Goal: Transaction & Acquisition: Purchase product/service

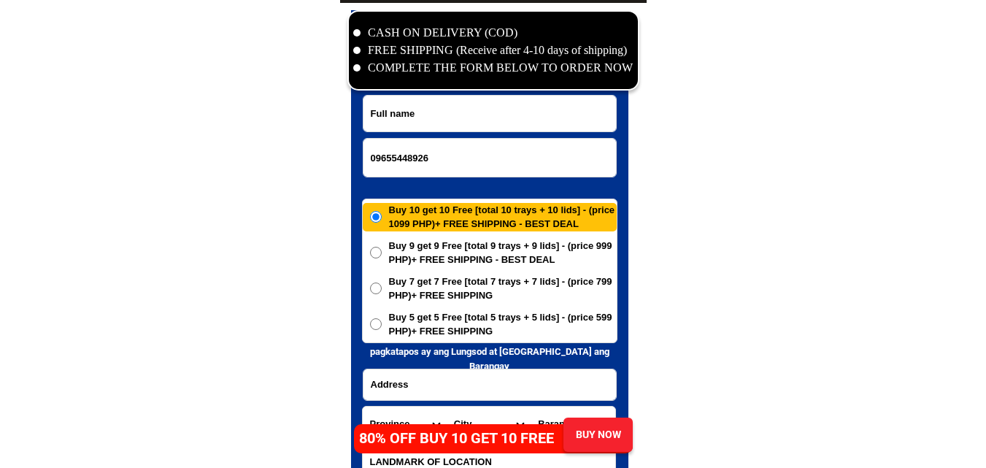
type input "09655448926"
paste input "[PERSON_NAME]."
drag, startPoint x: 403, startPoint y: 107, endPoint x: 330, endPoint y: 137, distance: 78.2
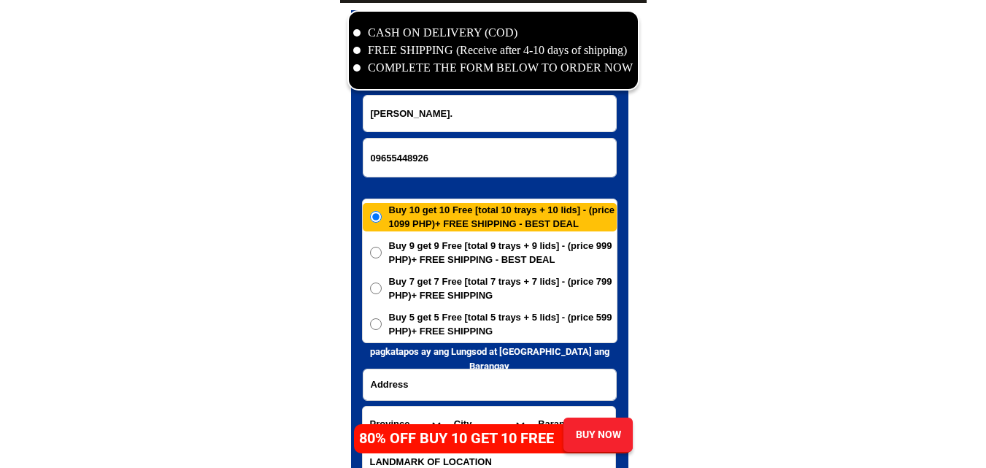
click at [403, 108] on input "[PERSON_NAME]." at bounding box center [489, 114] width 252 height 36
type input "[PERSON_NAME]."
drag, startPoint x: 220, startPoint y: 147, endPoint x: 119, endPoint y: 11, distance: 170.0
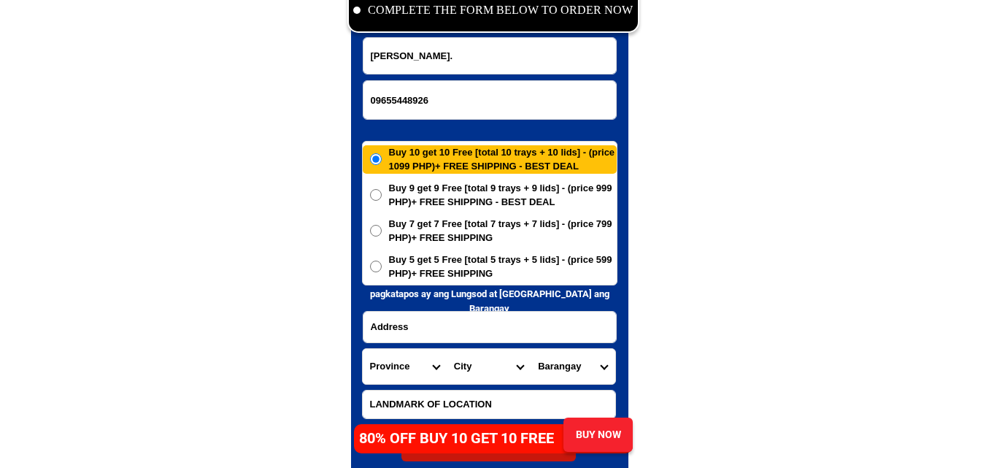
scroll to position [7194, 0]
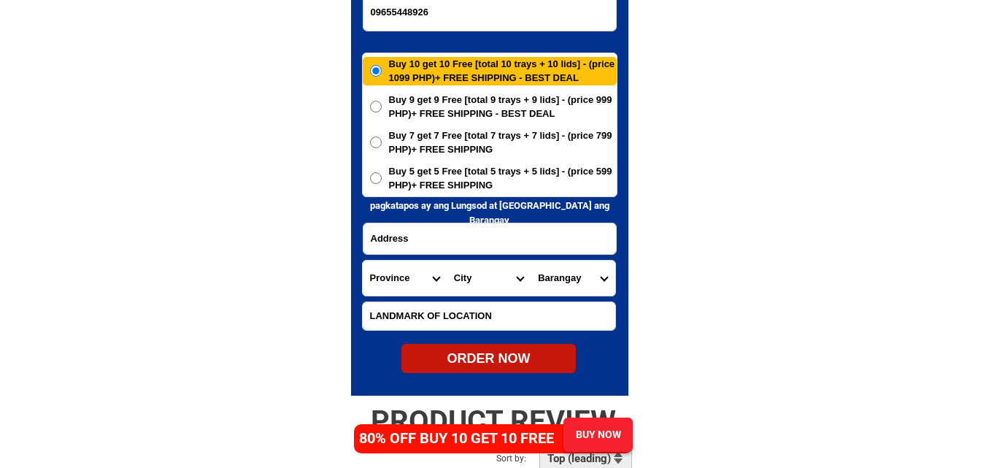
paste input "purok 1.b polacion .guipos Zambo del sur"
click at [457, 225] on input "Input address" at bounding box center [489, 238] width 252 height 31
type input "purok 1.b polacion .guipos Zambo del sur"
click at [413, 282] on select "Province [GEOGRAPHIC_DATA] [GEOGRAPHIC_DATA] [GEOGRAPHIC_DATA] [GEOGRAPHIC_DATA…" at bounding box center [405, 277] width 84 height 35
select select "63_427"
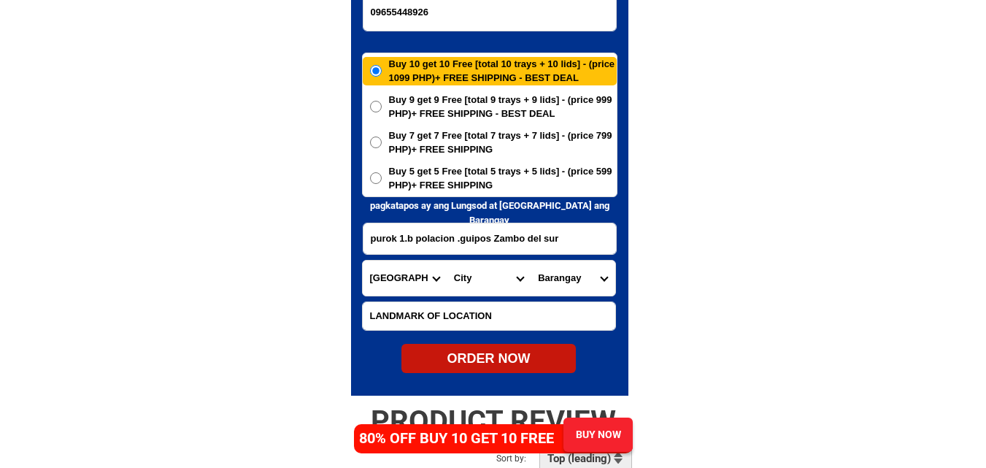
click at [363, 260] on select "Province [GEOGRAPHIC_DATA] [GEOGRAPHIC_DATA] [GEOGRAPHIC_DATA] [GEOGRAPHIC_DATA…" at bounding box center [405, 277] width 84 height 35
click at [451, 272] on select "City Bayog [GEOGRAPHIC_DATA] Dinas Dumalinao [GEOGRAPHIC_DATA] [GEOGRAPHIC_DATA…" at bounding box center [488, 277] width 84 height 35
select select "63_4273194"
click at [446, 260] on select "City Bayog [GEOGRAPHIC_DATA] Dinas Dumalinao [GEOGRAPHIC_DATA] [GEOGRAPHIC_DATA…" at bounding box center [488, 277] width 84 height 35
click at [572, 274] on select "Barangay Bagong oroquieta Baguitan Balongating Canunan Dacsol Dagohoy Dalapang …" at bounding box center [572, 277] width 84 height 35
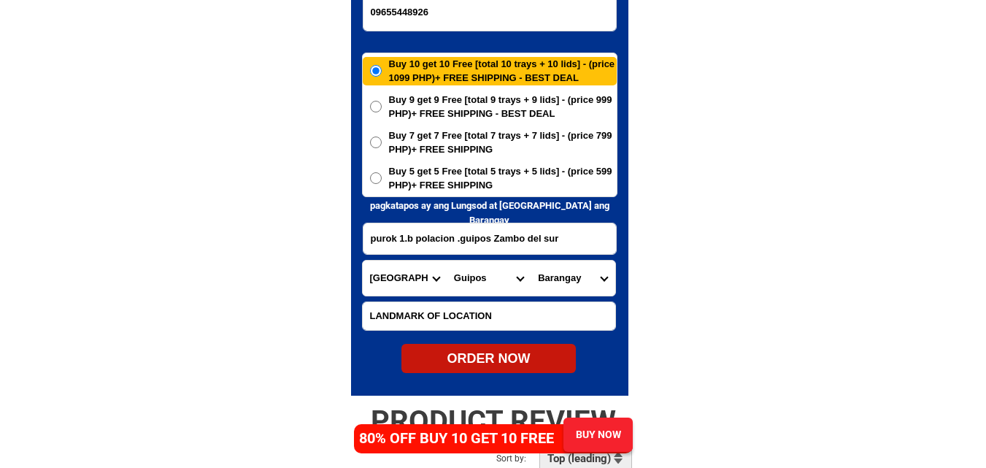
select select "63_42731943916"
click at [530, 260] on select "Barangay Bagong oroquieta Baguitan Balongating Canunan Dacsol Dagohoy Dalapang …" at bounding box center [572, 277] width 84 height 35
click at [519, 176] on span "Buy 5 get 5 Free [total 5 trays + 5 lids] - (price 599 PHP)+ FREE SHIPPING" at bounding box center [503, 178] width 228 height 28
click at [382, 176] on input "Buy 5 get 5 Free [total 5 trays + 5 lids] - (price 599 PHP)+ FREE SHIPPING" at bounding box center [376, 178] width 12 height 12
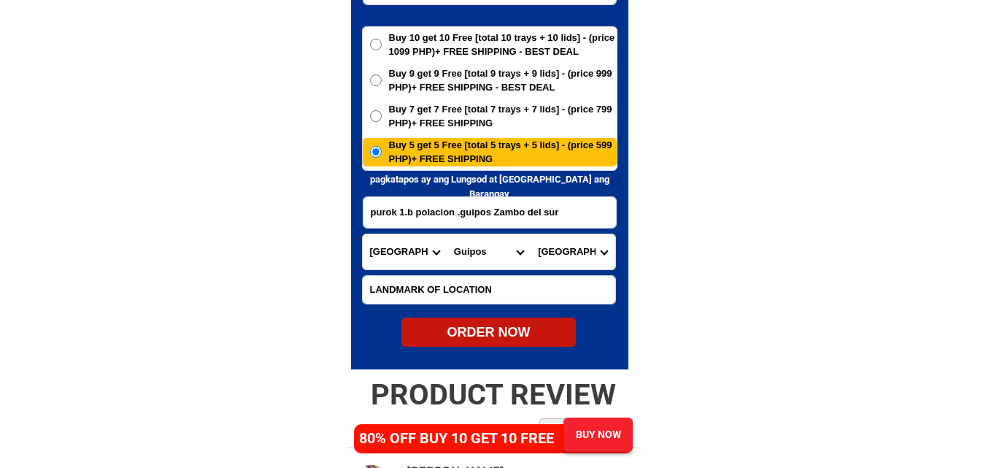
scroll to position [7267, 0]
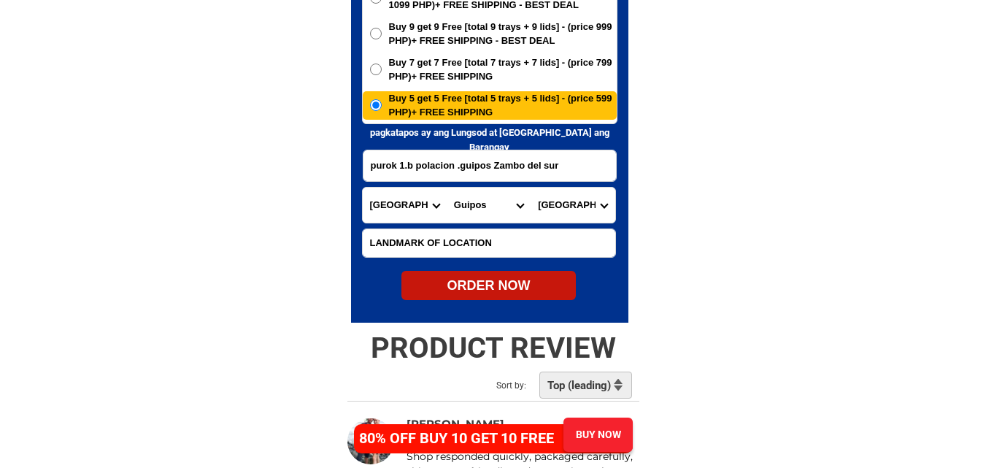
click at [508, 263] on form "[PERSON_NAME]. 09655448926 ORDER NOW purok 1.b polacion .guipos [GEOGRAPHIC_DAT…" at bounding box center [489, 88] width 255 height 425
click at [482, 285] on div "ORDER NOW" at bounding box center [488, 286] width 174 height 20
radio input "true"
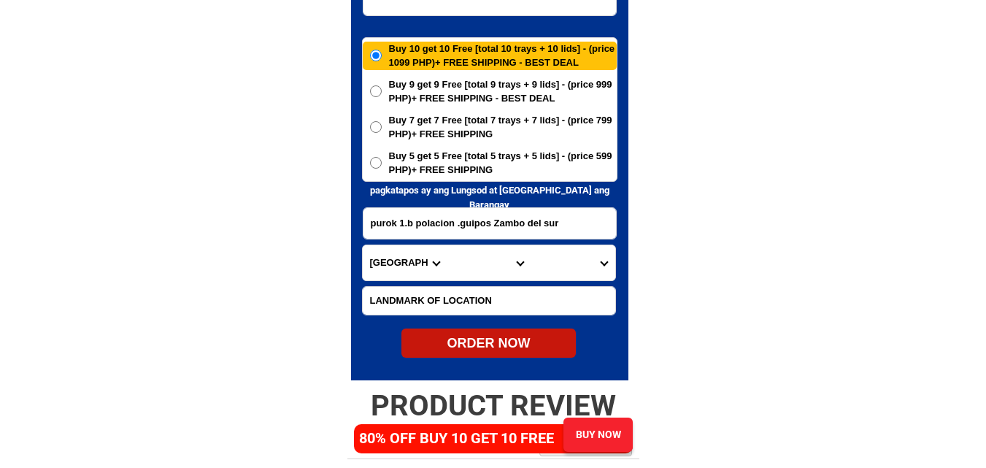
scroll to position [7121, 0]
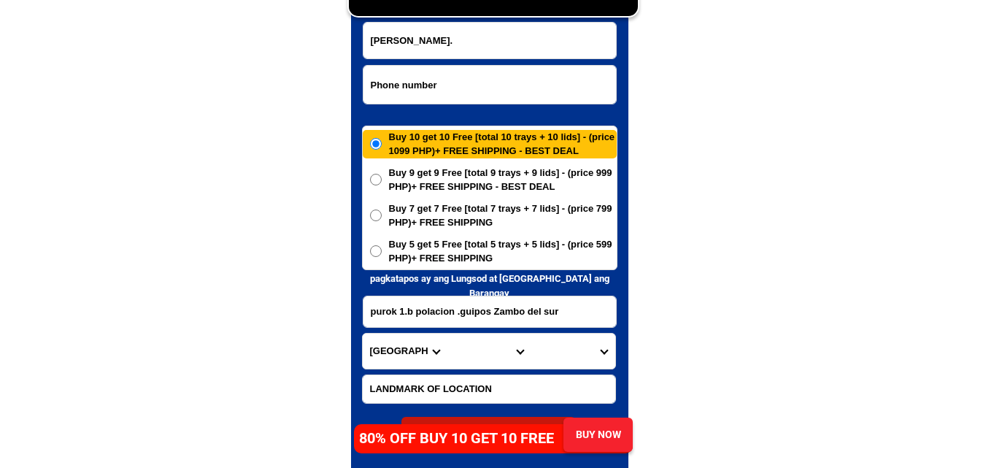
paste input "09695974272"
drag, startPoint x: 473, startPoint y: 68, endPoint x: 424, endPoint y: 83, distance: 51.9
click at [473, 68] on input "09695974272" at bounding box center [489, 85] width 252 height 38
type input "09695974272"
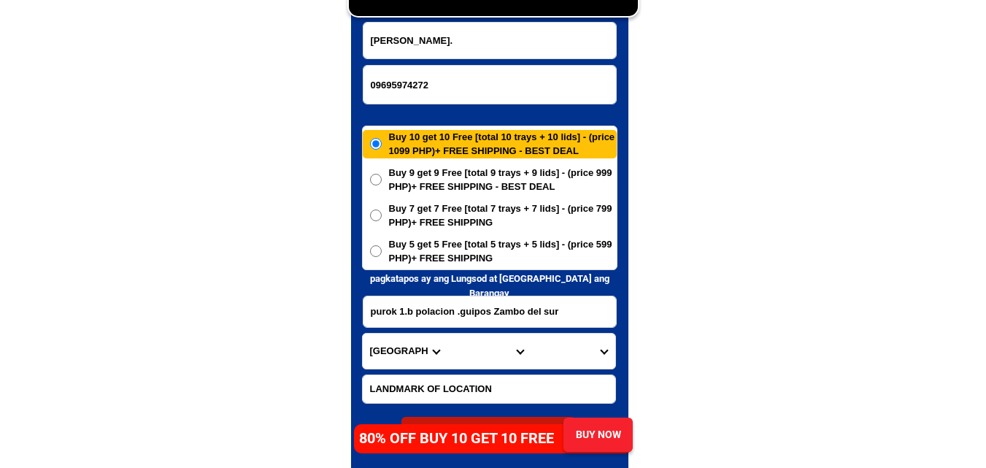
click at [484, 60] on form "[PERSON_NAME]. 09695974272 ORDER NOW purok 1.b polacion .guipos [GEOGRAPHIC_DAT…" at bounding box center [489, 234] width 255 height 425
paste input "[PERSON_NAME]"
drag, startPoint x: 473, startPoint y: 47, endPoint x: 466, endPoint y: 36, distance: 13.2
click at [471, 42] on input "[PERSON_NAME]" at bounding box center [489, 41] width 252 height 36
type input "[PERSON_NAME]"
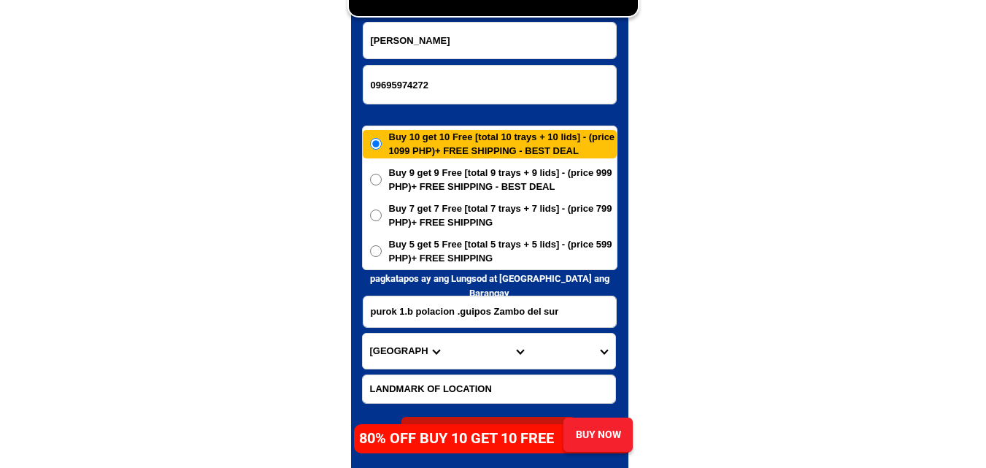
click at [451, 322] on input "purok 1.b polacion .guipos Zambo del sur" at bounding box center [489, 311] width 252 height 31
paste input "096 sipna compound,de dios ext. Brgy. Bagong Silangan Q. c"
type input "096 sipna compound,de dios ext. Brgy. Bagong Silangan Q. c"
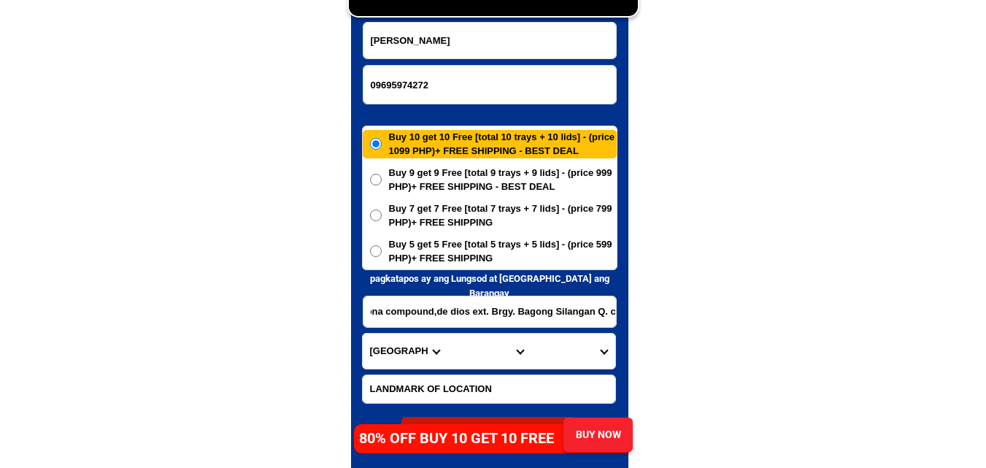
click at [407, 340] on select "Province [GEOGRAPHIC_DATA] [GEOGRAPHIC_DATA] [GEOGRAPHIC_DATA] [GEOGRAPHIC_DATA…" at bounding box center [405, 350] width 84 height 35
select select "63_219"
click at [363, 333] on select "Province [GEOGRAPHIC_DATA] [GEOGRAPHIC_DATA] [GEOGRAPHIC_DATA] [GEOGRAPHIC_DATA…" at bounding box center [405, 350] width 84 height 35
click at [490, 347] on select "City [GEOGRAPHIC_DATA] [GEOGRAPHIC_DATA] [GEOGRAPHIC_DATA] [GEOGRAPHIC_DATA]-ci…" at bounding box center [488, 350] width 84 height 35
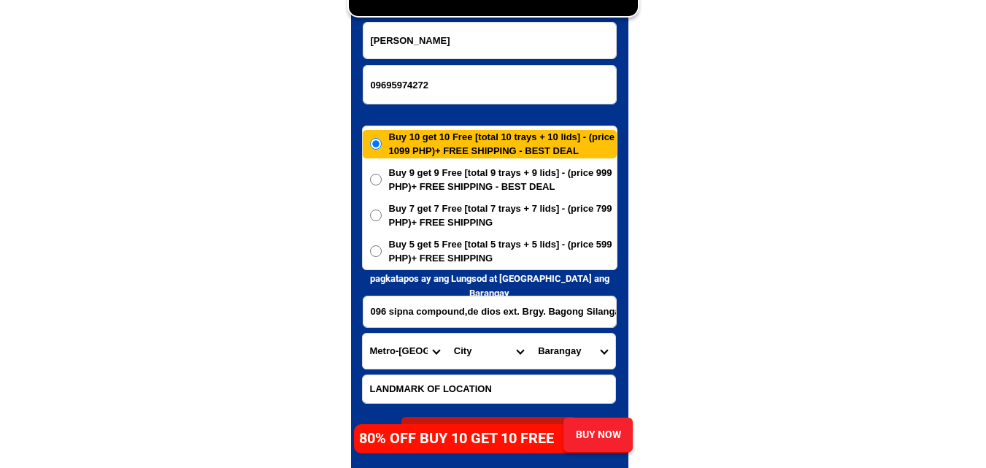
select select "63_2194070"
click at [446, 333] on select "City [GEOGRAPHIC_DATA] [GEOGRAPHIC_DATA] [GEOGRAPHIC_DATA] [GEOGRAPHIC_DATA]-ci…" at bounding box center [488, 350] width 84 height 35
click at [582, 362] on select "Barangay [PERSON_NAME] [PERSON_NAME] [PERSON_NAME] Bagbag Bago bantay Bagong li…" at bounding box center [572, 350] width 84 height 35
select select "63_219407014473"
click at [530, 333] on select "Barangay [PERSON_NAME] [PERSON_NAME] [PERSON_NAME] Bagbag Bago bantay Bagong li…" at bounding box center [572, 350] width 84 height 35
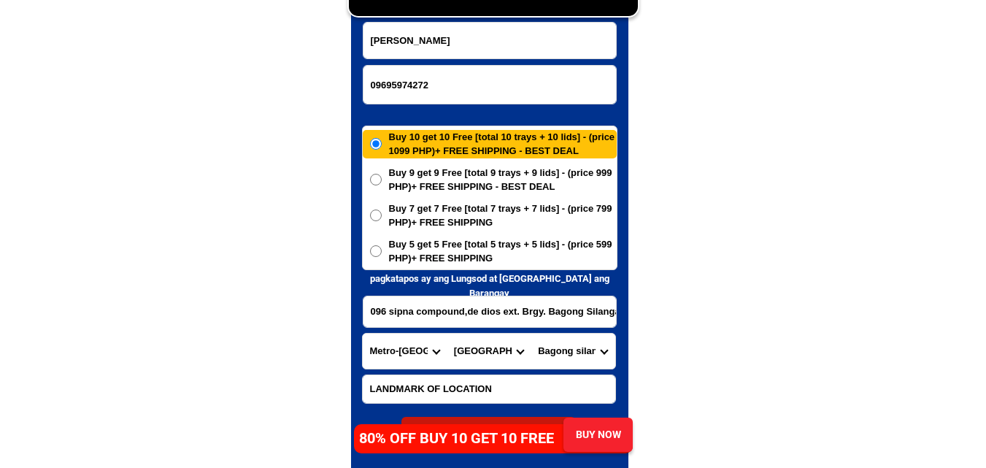
click at [540, 235] on div "Buy 10 get 10 Free [total 10 trays + 10 lids] - (price 1099 PHP)+ FREE SHIPPING…" at bounding box center [489, 197] width 255 height 144
click at [500, 250] on span "Buy 5 get 5 Free [total 5 trays + 5 lids] - (price 599 PHP)+ FREE SHIPPING" at bounding box center [503, 251] width 228 height 28
click at [382, 250] on input "Buy 5 get 5 Free [total 5 trays + 5 lids] - (price 599 PHP)+ FREE SHIPPING" at bounding box center [376, 251] width 12 height 12
radio input "true"
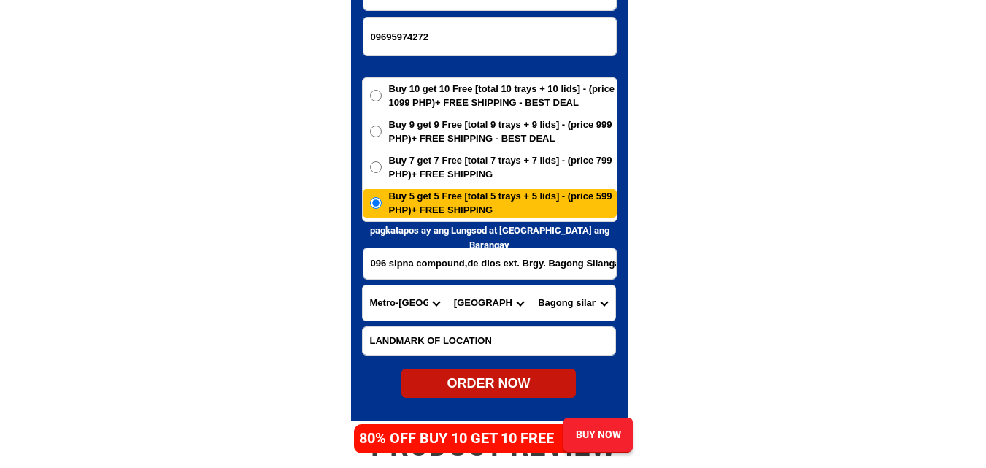
scroll to position [7194, 0]
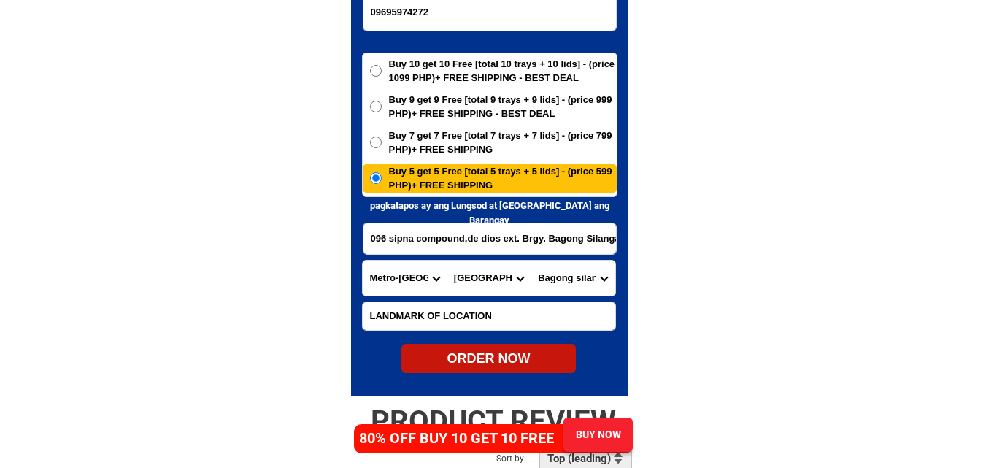
drag, startPoint x: 485, startPoint y: 359, endPoint x: 392, endPoint y: 168, distance: 212.7
click at [487, 360] on div "ORDER NOW" at bounding box center [488, 359] width 174 height 20
type input "096 sipna compound,de dios ext. Brgy. Bagong Silangan Q. c"
radio input "true"
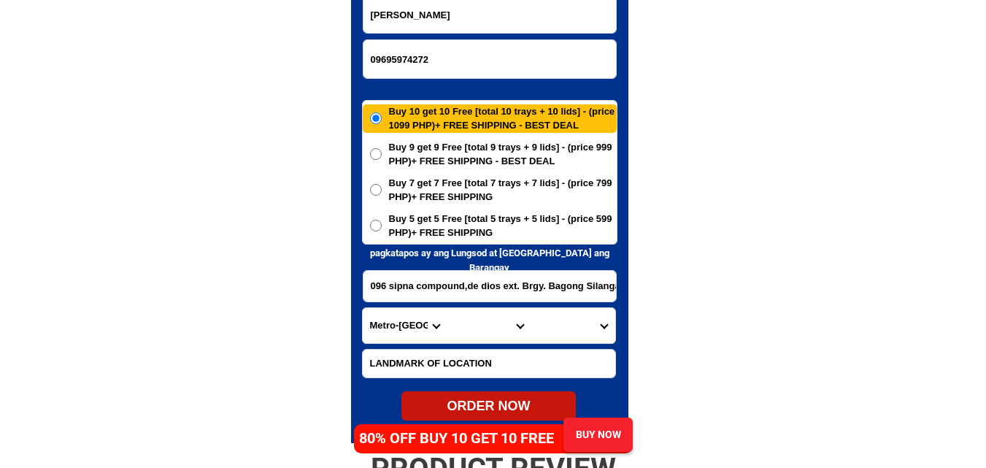
scroll to position [7121, 0]
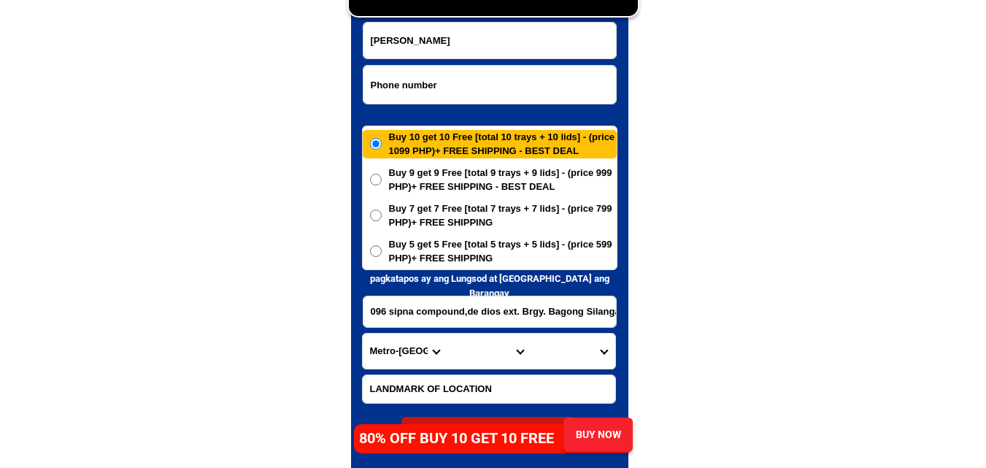
paste input "09636107471"
drag, startPoint x: 449, startPoint y: 82, endPoint x: 390, endPoint y: 87, distance: 58.5
click at [449, 82] on input "09636107471" at bounding box center [489, 85] width 252 height 38
type input "09636107471"
drag, startPoint x: 228, startPoint y: 120, endPoint x: 148, endPoint y: 8, distance: 138.1
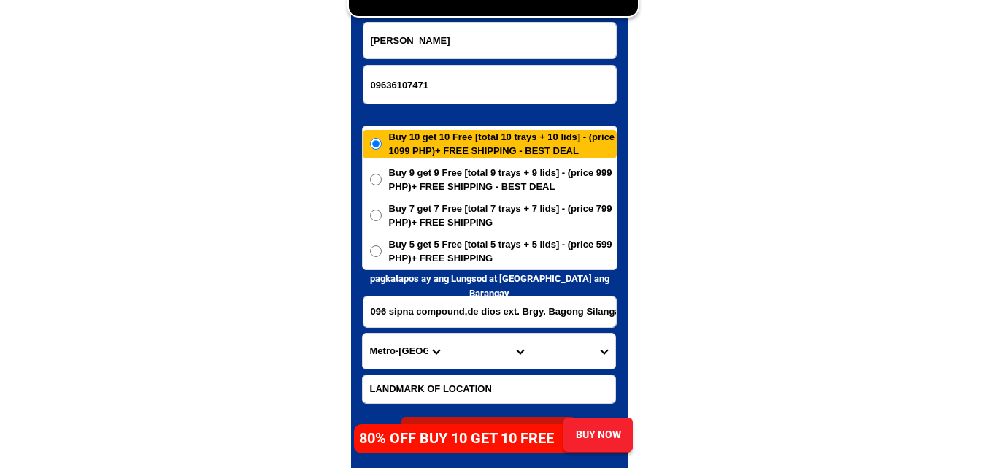
click at [549, 63] on form "[PERSON_NAME] 09636107471 ORDER NOW 096 sipna compound,de dios ext. Brgy. [GEOG…" at bounding box center [489, 234] width 255 height 425
click at [445, 42] on input "[PERSON_NAME]" at bounding box center [489, 41] width 252 height 36
paste input "[PERSON_NAME]"
type input "[PERSON_NAME]"
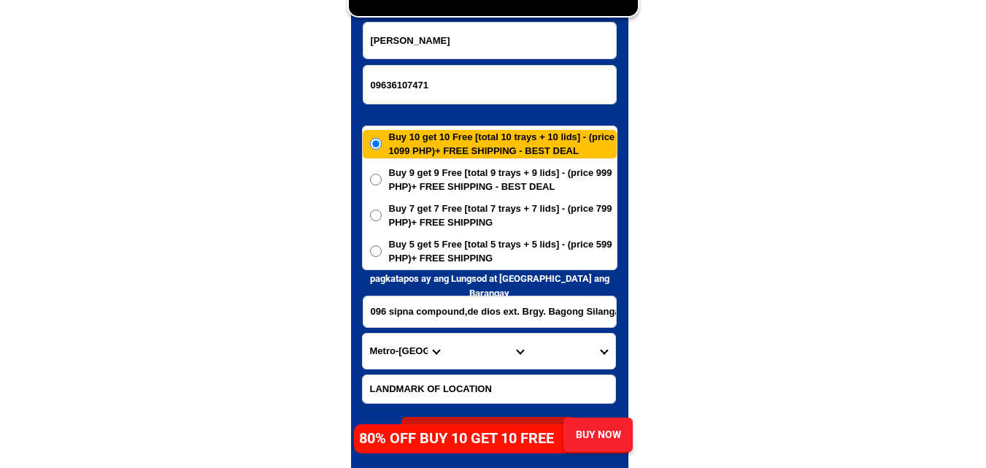
drag, startPoint x: 247, startPoint y: 93, endPoint x: 229, endPoint y: 76, distance: 24.8
click at [414, 320] on input "096 sipna compound,de dios ext. Brgy. Bagong Silangan Q. c" at bounding box center [489, 311] width 252 height 31
paste input "Malalao, Lepanto [GEOGRAPHIC_DATA], [GEOGRAPHIC_DATA] 9 get 9 - 18 - 999"
type input "Malalao, Lepanto [GEOGRAPHIC_DATA], [GEOGRAPHIC_DATA] 9 get 9 - 18 - 999"
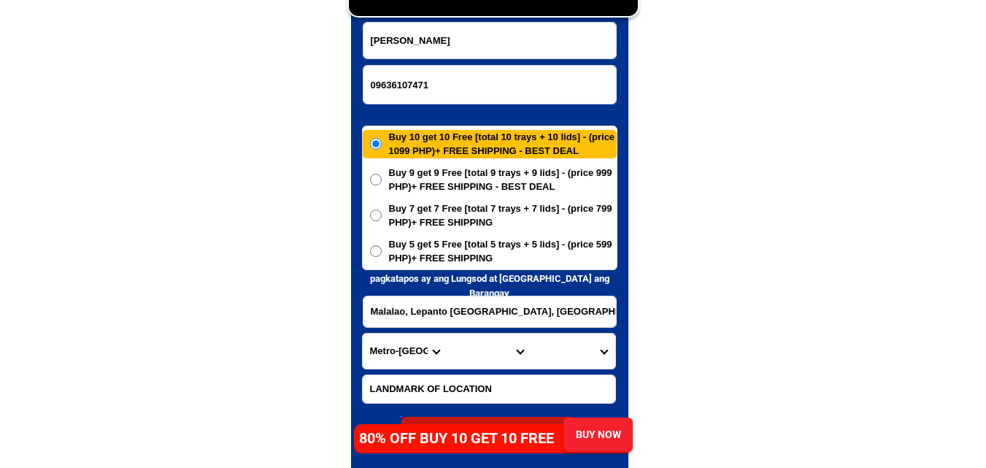
click at [390, 349] on select "Province [GEOGRAPHIC_DATA] [GEOGRAPHIC_DATA] [GEOGRAPHIC_DATA] [GEOGRAPHIC_DATA…" at bounding box center [405, 350] width 84 height 35
select select "63_305"
click at [363, 333] on select "Province [GEOGRAPHIC_DATA] [GEOGRAPHIC_DATA] [GEOGRAPHIC_DATA] [GEOGRAPHIC_DATA…" at bounding box center [405, 350] width 84 height 35
click at [476, 341] on select "City [GEOGRAPHIC_DATA] [PERSON_NAME]-city [GEOGRAPHIC_DATA] [PERSON_NAME] Echag…" at bounding box center [488, 350] width 84 height 35
select select "63_3053132"
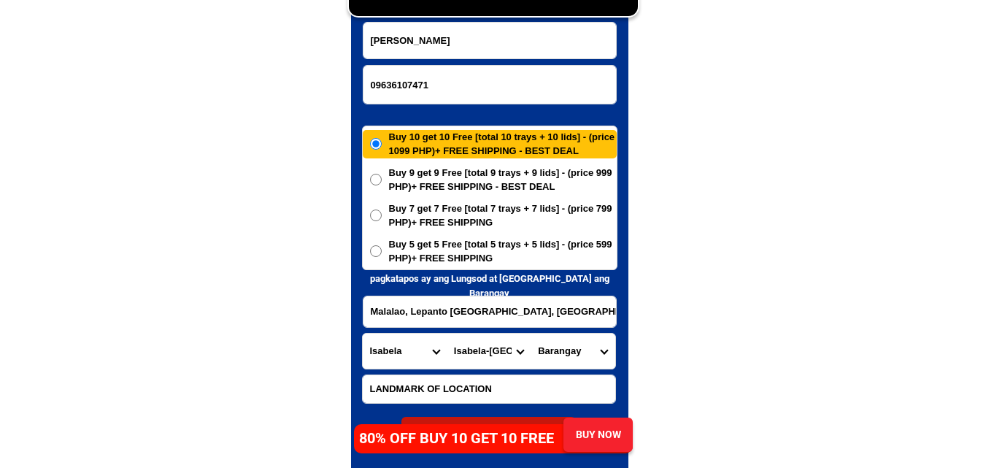
click at [446, 333] on select "City [GEOGRAPHIC_DATA] [PERSON_NAME]-city [GEOGRAPHIC_DATA] [PERSON_NAME] Echag…" at bounding box center [488, 350] width 84 height 35
click at [565, 354] on select "Barangay Abut Alunan (pob.) [PERSON_NAME] (pob.) Aurora Barucboc norte [GEOGRAP…" at bounding box center [572, 350] width 84 height 35
select select "63_30531324303"
click at [530, 333] on select "Barangay Abut Alunan (pob.) [PERSON_NAME] (pob.) Aurora Barucboc norte [GEOGRAP…" at bounding box center [572, 350] width 84 height 35
click at [460, 184] on span "Buy 9 get 9 Free [total 9 trays + 9 lids] - (price 999 PHP)+ FREE SHIPPING - BE…" at bounding box center [503, 180] width 228 height 28
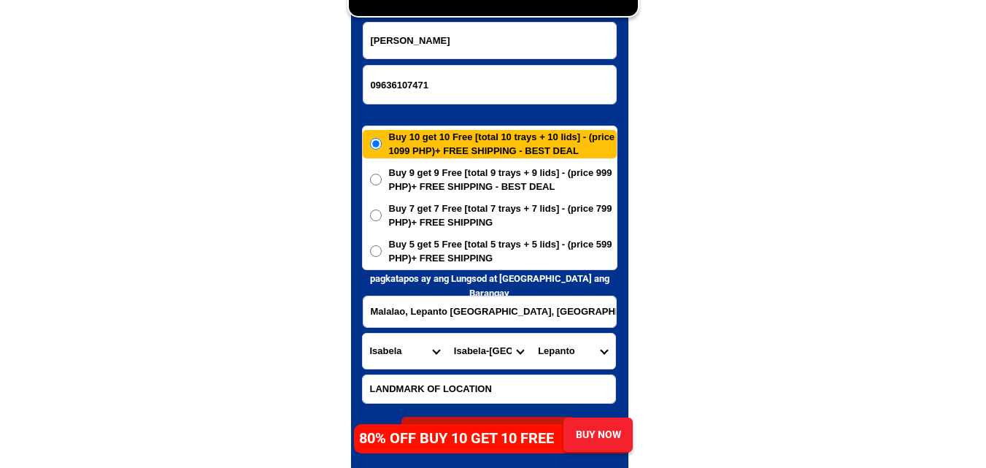
click at [382, 184] on input "Buy 9 get 9 Free [total 9 trays + 9 lids] - (price 999 PHP)+ FREE SHIPPING - BE…" at bounding box center [376, 180] width 12 height 12
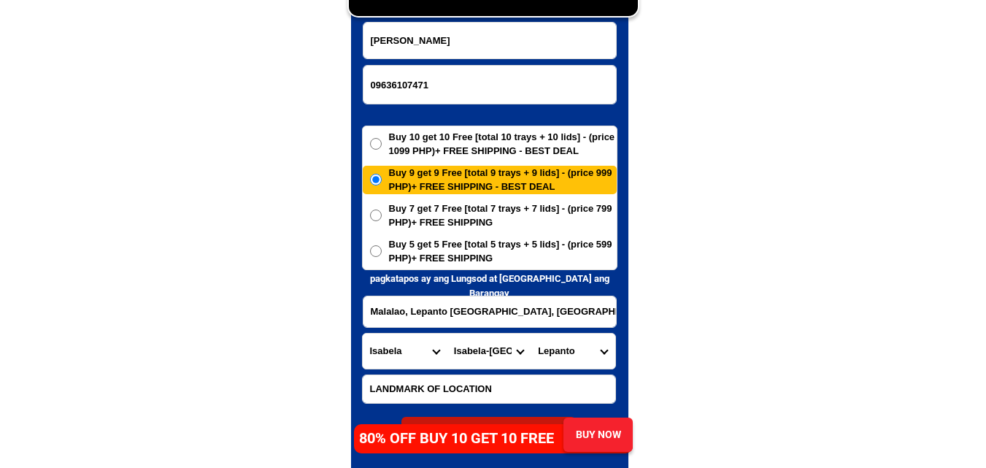
scroll to position [7194, 0]
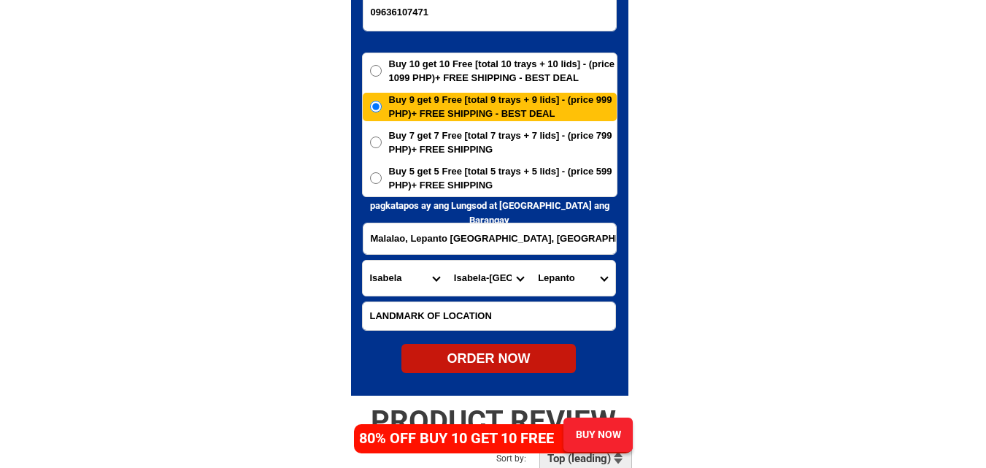
click at [500, 339] on form "[PERSON_NAME] 09636107471 ORDER NOW [GEOGRAPHIC_DATA], [GEOGRAPHIC_DATA] [GEOGR…" at bounding box center [489, 161] width 255 height 425
click at [503, 358] on div "ORDER NOW" at bounding box center [488, 359] width 174 height 20
radio input "true"
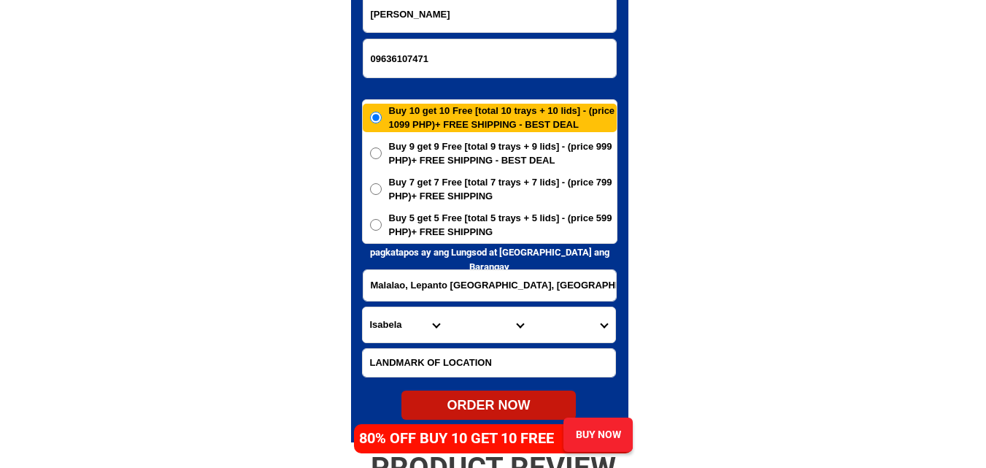
scroll to position [7121, 0]
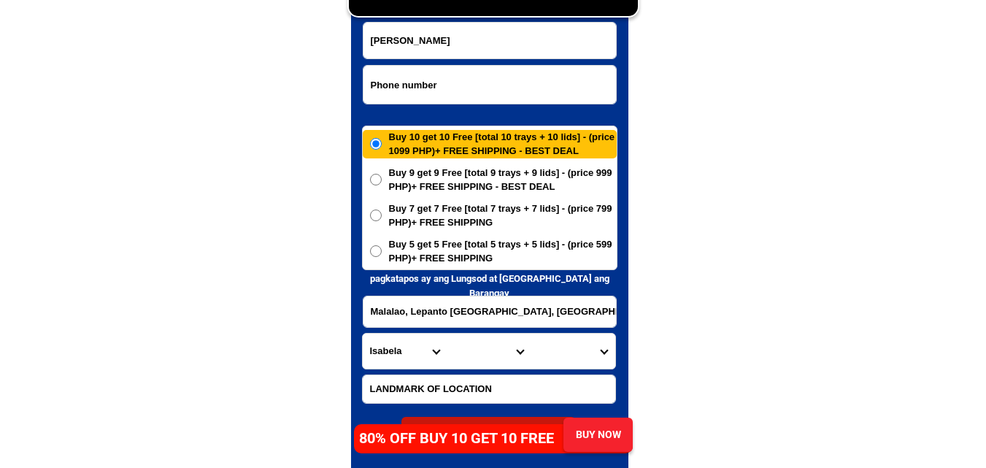
drag, startPoint x: 476, startPoint y: 90, endPoint x: 455, endPoint y: 18, distance: 75.1
click at [476, 90] on input "Input phone_number" at bounding box center [489, 85] width 252 height 38
paste input "09771242893"
type input "09771242893"
click at [444, 50] on input "V" at bounding box center [489, 41] width 252 height 36
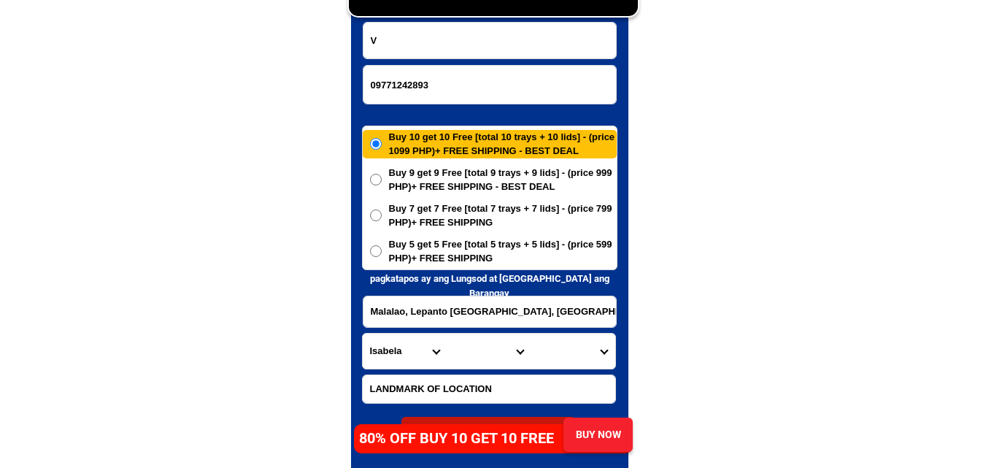
paste input "aleriana ([PERSON_NAME]) Jotojot"
paste input "[PERSON_NAME]"
type input "[PERSON_NAME]"
click at [460, 315] on input "Malalao, Lepanto [GEOGRAPHIC_DATA], [GEOGRAPHIC_DATA] 9 get 9 - 18 - 999" at bounding box center [489, 311] width 252 height 31
paste input "[PERSON_NAME] ([PERSON_NAME]) Jotojot [STREET_ADDRESS] [PERSON_NAME][GEOGRAPHIC…"
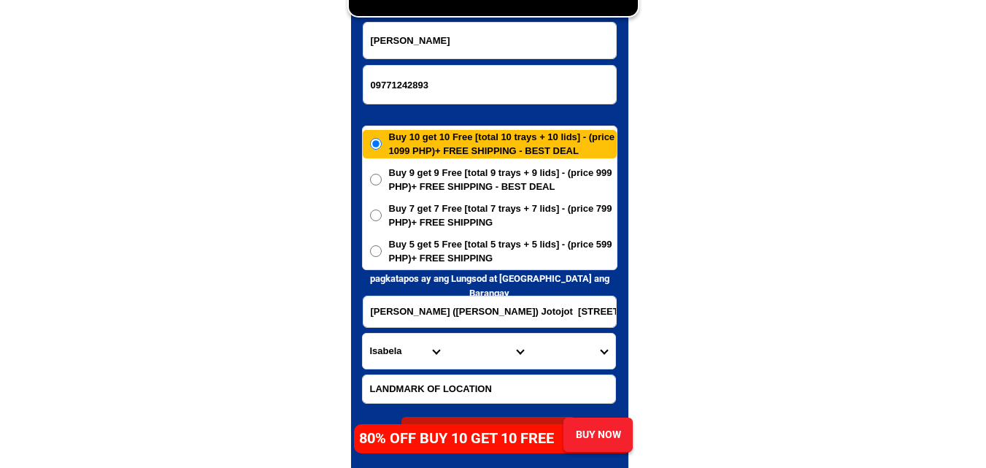
scroll to position [0, 366]
type input "[PERSON_NAME] ([PERSON_NAME]) Jotojot [STREET_ADDRESS] [PERSON_NAME][GEOGRAPHIC…"
click at [406, 347] on select "Province [GEOGRAPHIC_DATA] [GEOGRAPHIC_DATA] [GEOGRAPHIC_DATA] [GEOGRAPHIC_DATA…" at bounding box center [405, 350] width 84 height 35
select select "63_219"
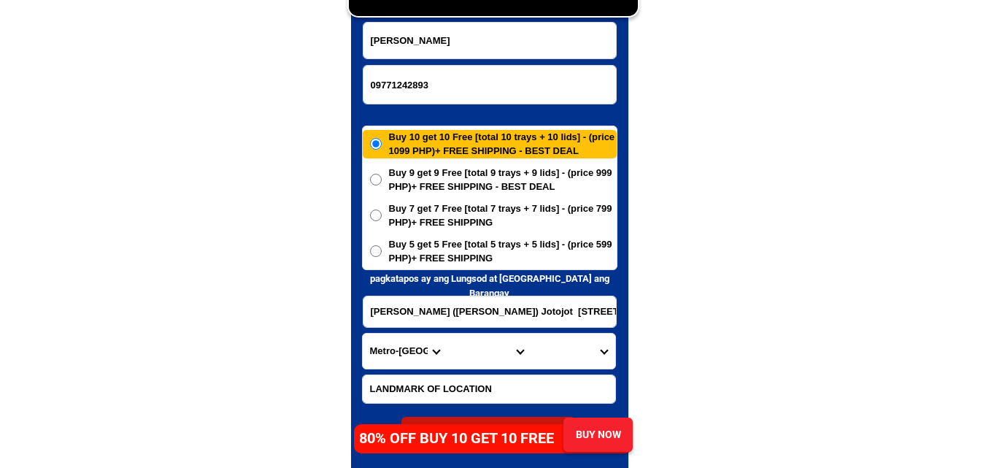
click at [363, 333] on select "Province [GEOGRAPHIC_DATA] [GEOGRAPHIC_DATA] [GEOGRAPHIC_DATA] [GEOGRAPHIC_DATA…" at bounding box center [405, 350] width 84 height 35
drag, startPoint x: 458, startPoint y: 335, endPoint x: 460, endPoint y: 345, distance: 10.3
click at [459, 342] on select "City [GEOGRAPHIC_DATA] [GEOGRAPHIC_DATA] [GEOGRAPHIC_DATA] [GEOGRAPHIC_DATA]-ci…" at bounding box center [488, 350] width 84 height 35
select select "63_2191080"
click at [446, 333] on select "City [GEOGRAPHIC_DATA] [GEOGRAPHIC_DATA] [GEOGRAPHIC_DATA] [GEOGRAPHIC_DATA]-ci…" at bounding box center [488, 350] width 84 height 35
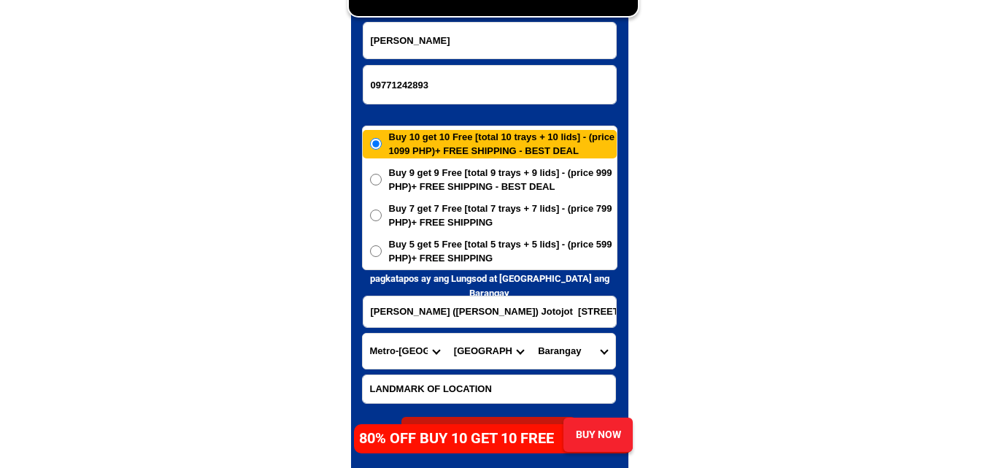
click at [571, 360] on select "[GEOGRAPHIC_DATA] Bagbaguin Balangkas Bignay [PERSON_NAME] Canumay [GEOGRAPHIC_…" at bounding box center [572, 350] width 84 height 35
drag, startPoint x: 571, startPoint y: 360, endPoint x: 571, endPoint y: 342, distance: 17.5
click at [571, 360] on select "[GEOGRAPHIC_DATA] Bagbaguin Balangkas Bignay [PERSON_NAME] Canumay [GEOGRAPHIC_…" at bounding box center [572, 350] width 84 height 35
click at [580, 314] on input "[PERSON_NAME] ([PERSON_NAME]) Jotojot [STREET_ADDRESS] [PERSON_NAME][GEOGRAPHIC…" at bounding box center [489, 311] width 252 height 31
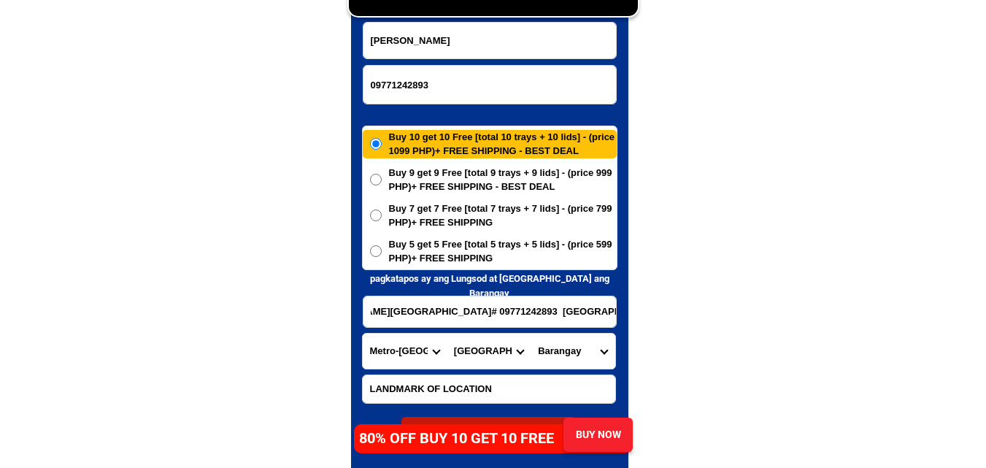
click at [582, 357] on select "[GEOGRAPHIC_DATA] Bagbaguin Balangkas Bignay [PERSON_NAME] Canumay [GEOGRAPHIC_…" at bounding box center [572, 350] width 84 height 35
click at [596, 310] on input "[PERSON_NAME] ([PERSON_NAME]) Jotojot [STREET_ADDRESS] [PERSON_NAME][GEOGRAPHIC…" at bounding box center [489, 311] width 252 height 31
click at [579, 354] on select "[GEOGRAPHIC_DATA] Bagbaguin Balangkas Bignay [PERSON_NAME] Canumay [GEOGRAPHIC_…" at bounding box center [572, 350] width 84 height 35
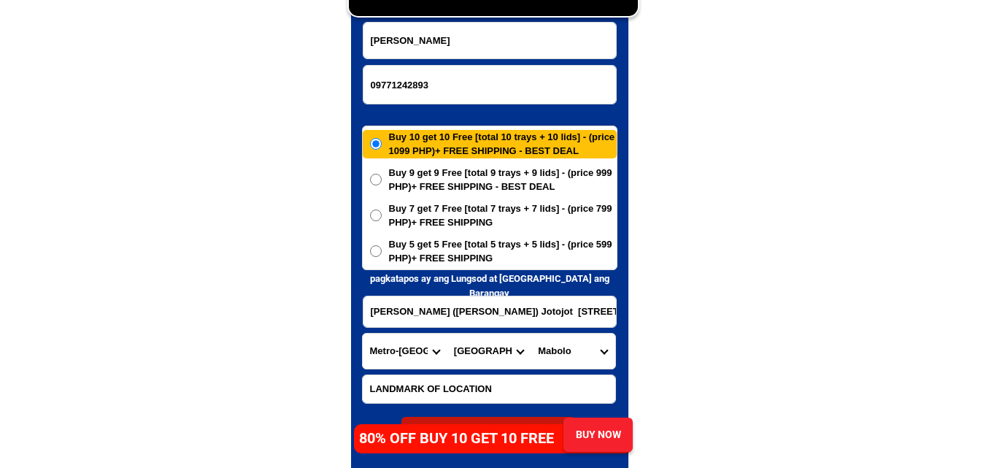
select select "63_21910804727"
click at [530, 333] on select "[GEOGRAPHIC_DATA] Bagbaguin Balangkas Bignay [PERSON_NAME] Canumay [GEOGRAPHIC_…" at bounding box center [572, 350] width 84 height 35
click at [421, 266] on div "Buy 10 get 10 Free [total 10 trays + 10 lids] - (price 1099 PHP)+ FREE SHIPPING…" at bounding box center [489, 197] width 255 height 144
click at [438, 235] on div "Buy 10 get 10 Free [total 10 trays + 10 lids] - (price 1099 PHP)+ FREE SHIPPING…" at bounding box center [489, 197] width 255 height 144
click at [436, 241] on span "Buy 5 get 5 Free [total 5 trays + 5 lids] - (price 599 PHP)+ FREE SHIPPING" at bounding box center [503, 251] width 228 height 28
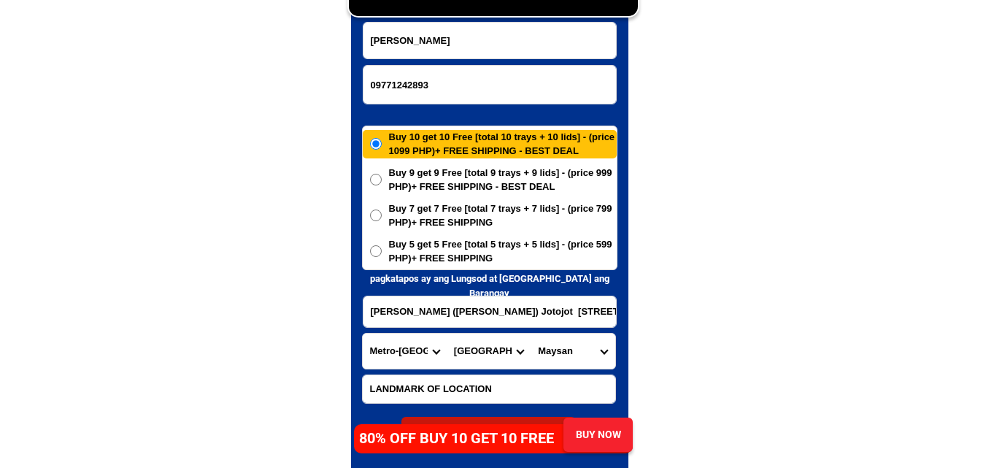
click at [382, 245] on input "Buy 5 get 5 Free [total 5 trays + 5 lids] - (price 599 PHP)+ FREE SHIPPING" at bounding box center [376, 251] width 12 height 12
radio input "true"
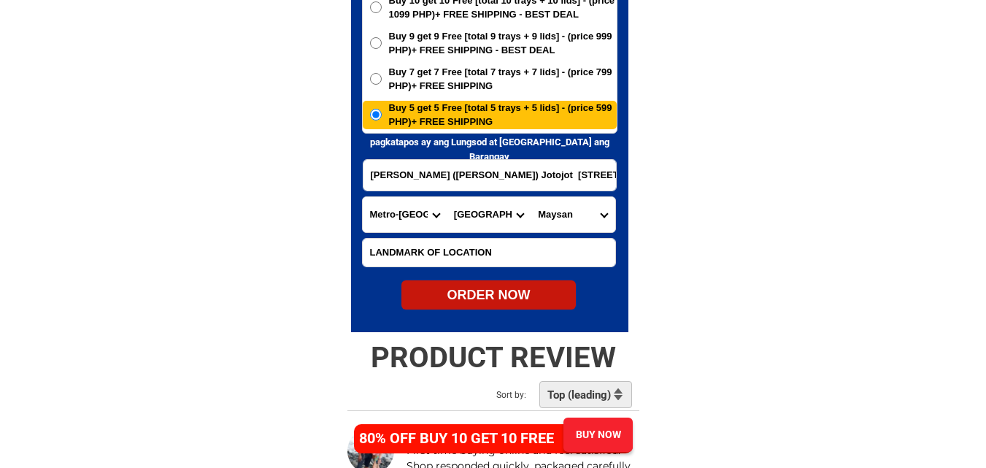
scroll to position [7267, 0]
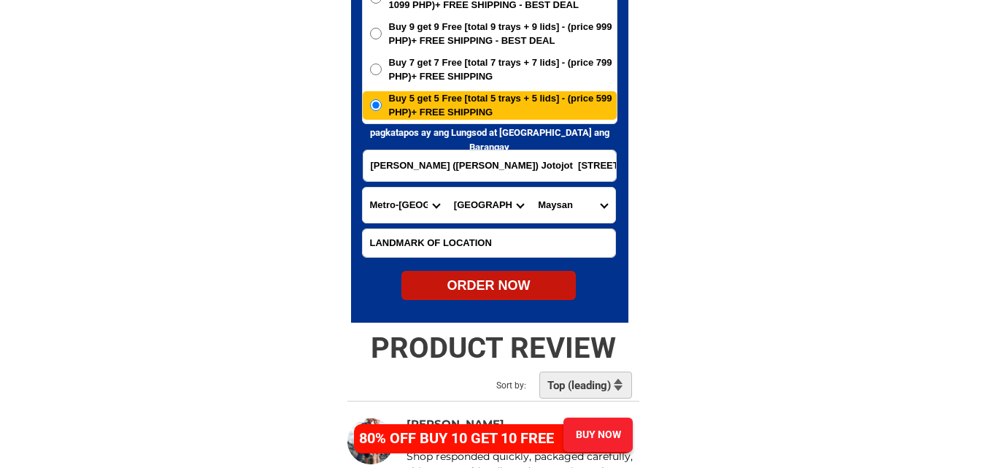
click at [463, 268] on form "[PERSON_NAME] 09771242893 ORDER NOW [PERSON_NAME] ([PERSON_NAME]) Jotojot [STRE…" at bounding box center [489, 88] width 255 height 425
click at [464, 275] on div "ORDER NOW" at bounding box center [488, 285] width 174 height 29
type input "09771242893"
radio input "true"
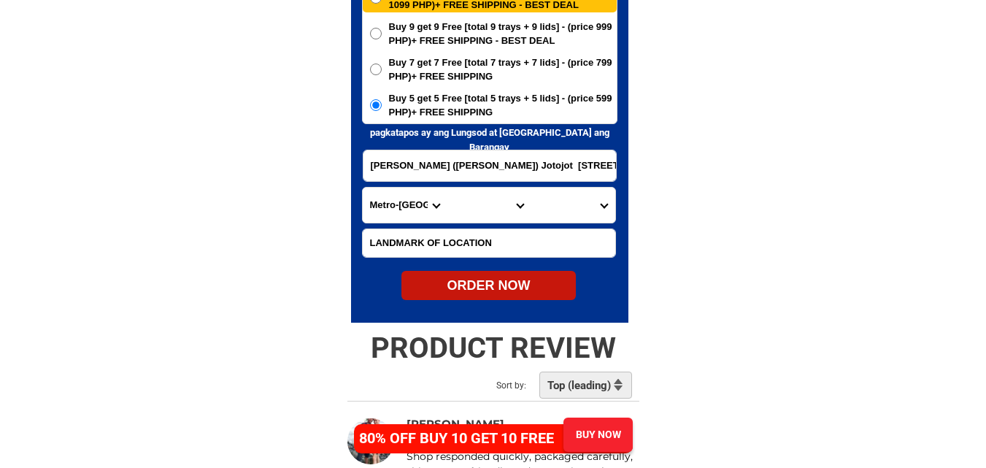
radio input "true"
